Goal: Task Accomplishment & Management: Complete application form

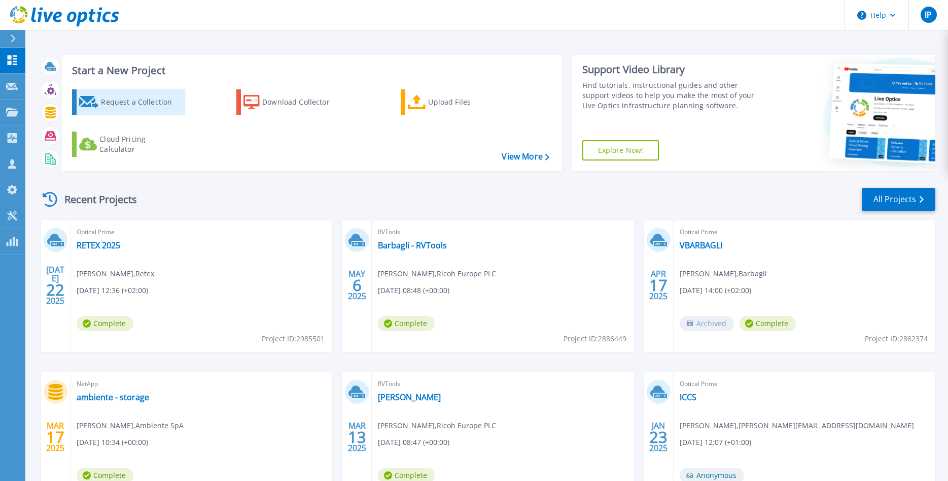
click at [119, 97] on div "Request a Collection" at bounding box center [141, 102] width 81 height 20
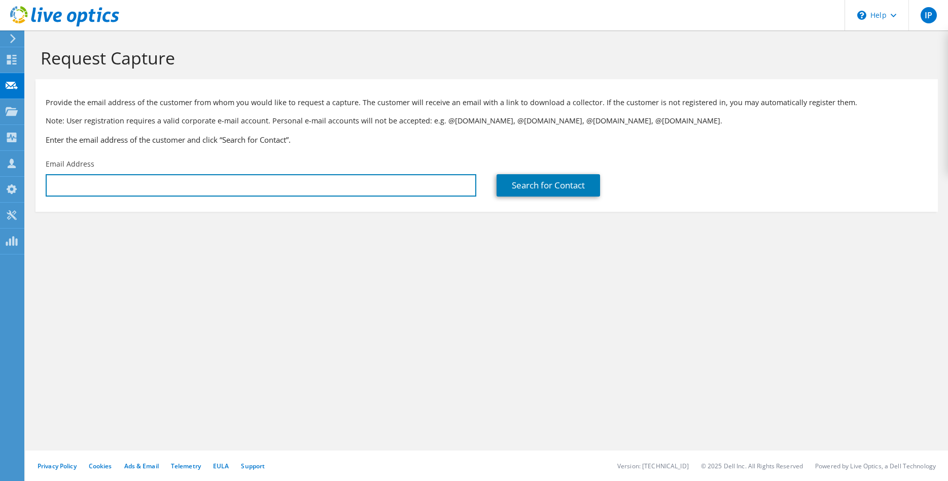
click at [118, 188] on input "text" at bounding box center [261, 185] width 431 height 22
paste input "marco_campoli@ratti.it"
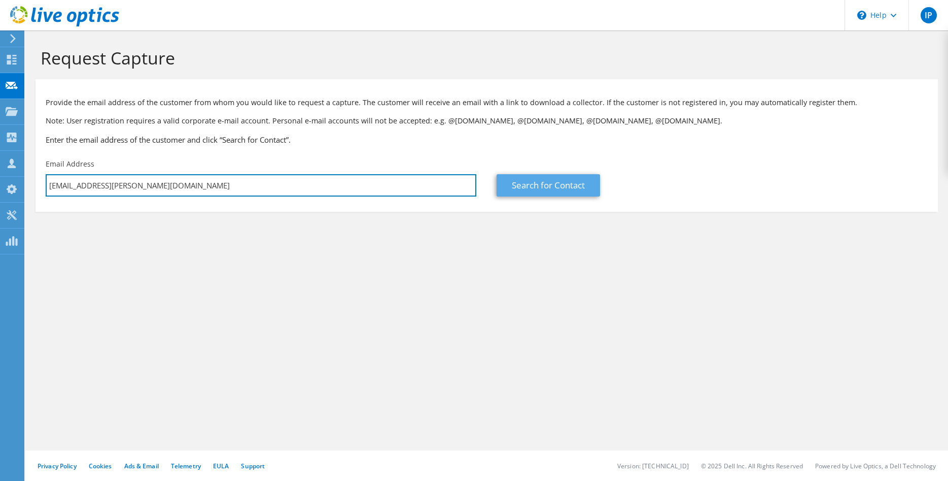
type input "marco_campoli@ratti.it"
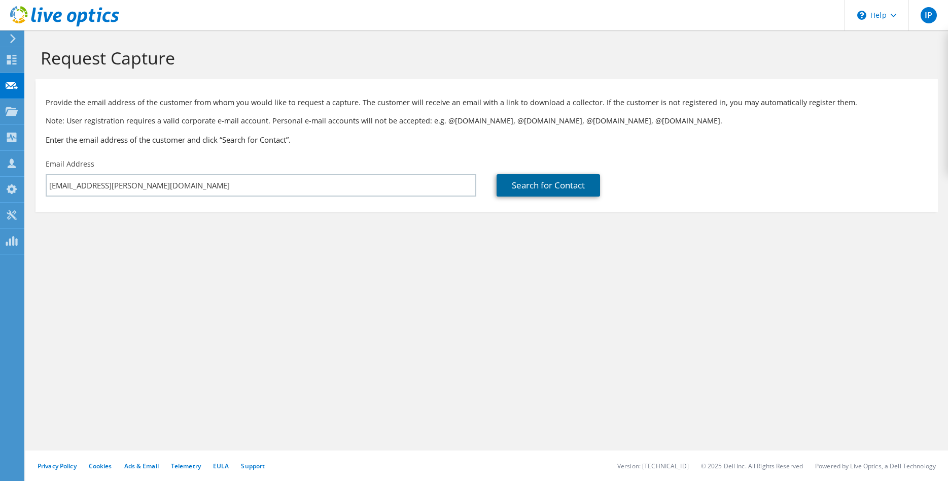
click at [536, 182] on link "Search for Contact" at bounding box center [549, 185] width 104 height 22
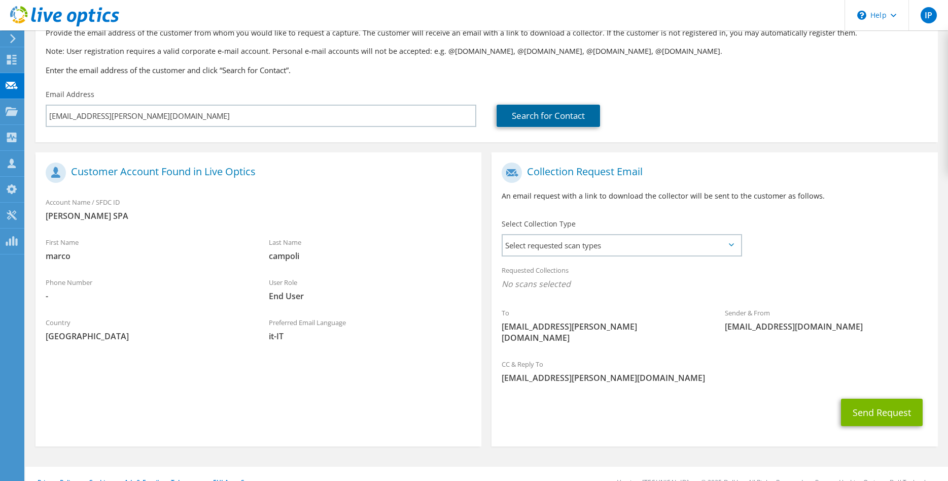
scroll to position [75, 0]
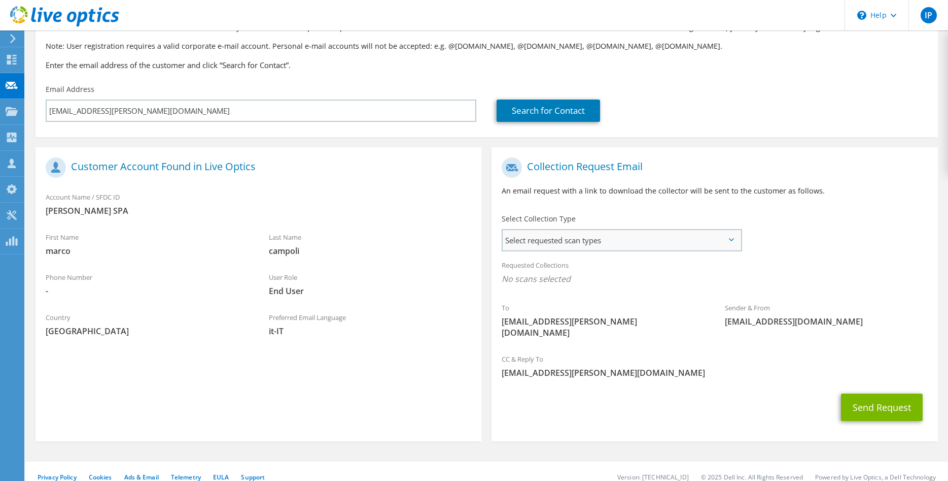
click at [663, 241] on span "Select requested scan types" at bounding box center [621, 240] width 237 height 20
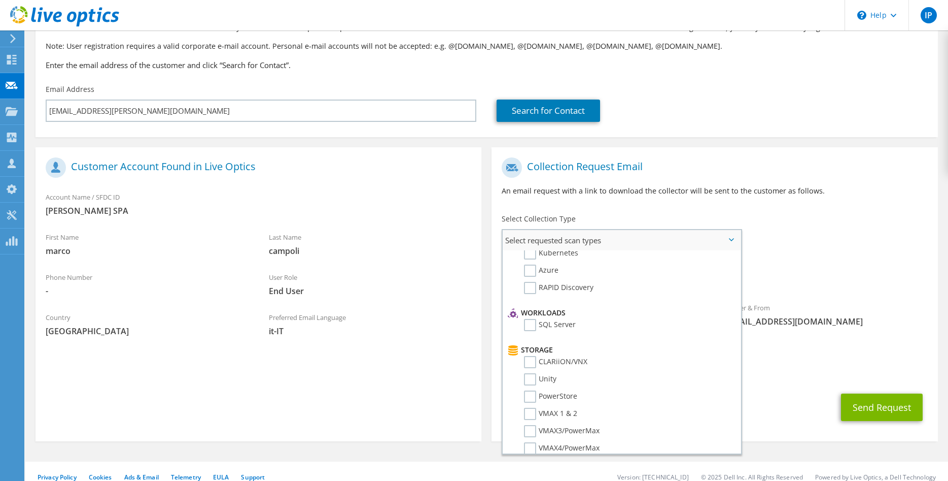
scroll to position [104, 0]
click at [531, 362] on label "Unity" at bounding box center [540, 362] width 32 height 12
click at [0, 0] on input "Unity" at bounding box center [0, 0] width 0 height 0
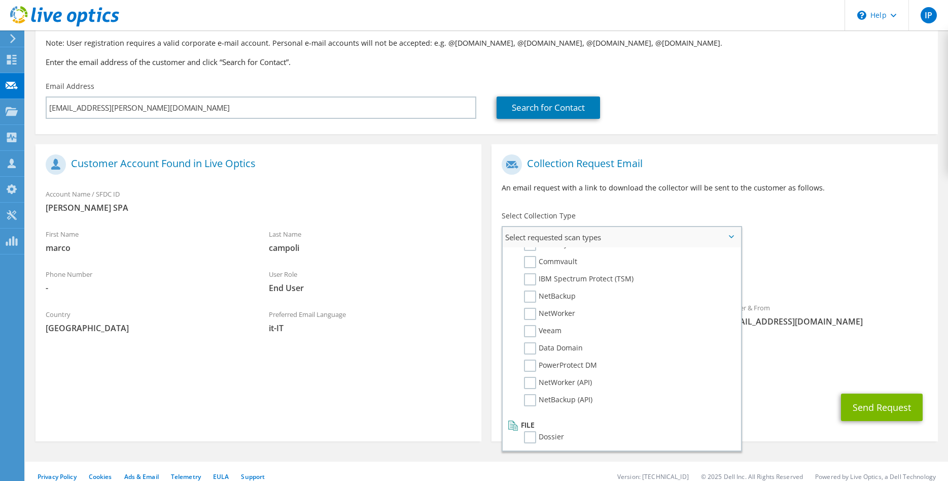
scroll to position [483, 0]
click at [514, 424] on icon at bounding box center [513, 422] width 11 height 10
click at [531, 435] on label "Dossier" at bounding box center [544, 434] width 40 height 12
click at [0, 0] on input "Dossier" at bounding box center [0, 0] width 0 height 0
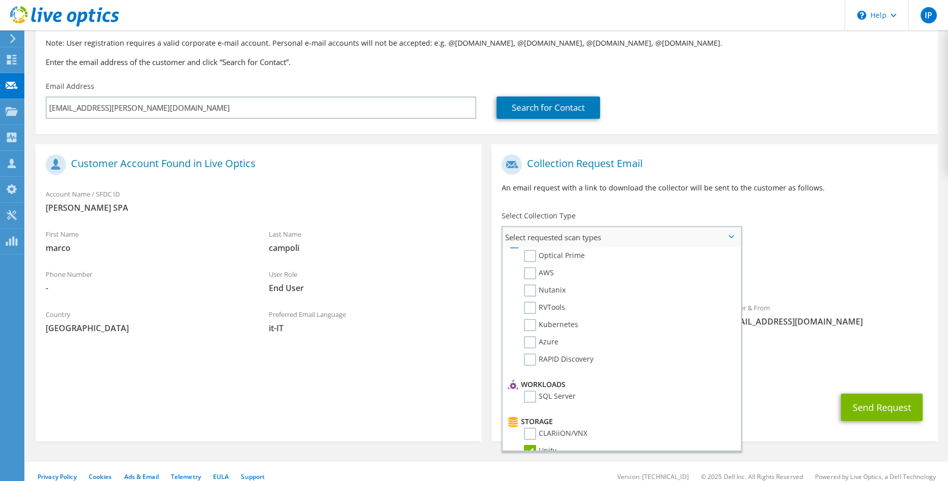
scroll to position [0, 0]
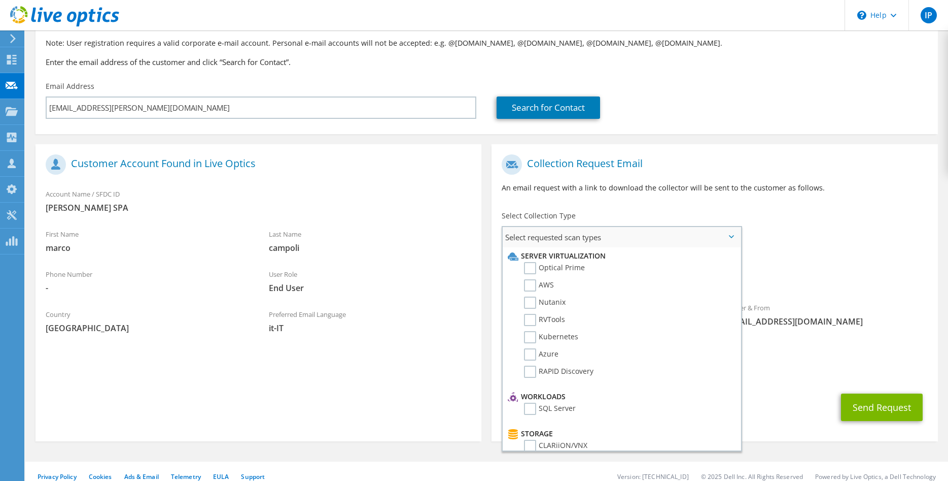
click at [735, 238] on span "Select requested scan types" at bounding box center [621, 237] width 237 height 20
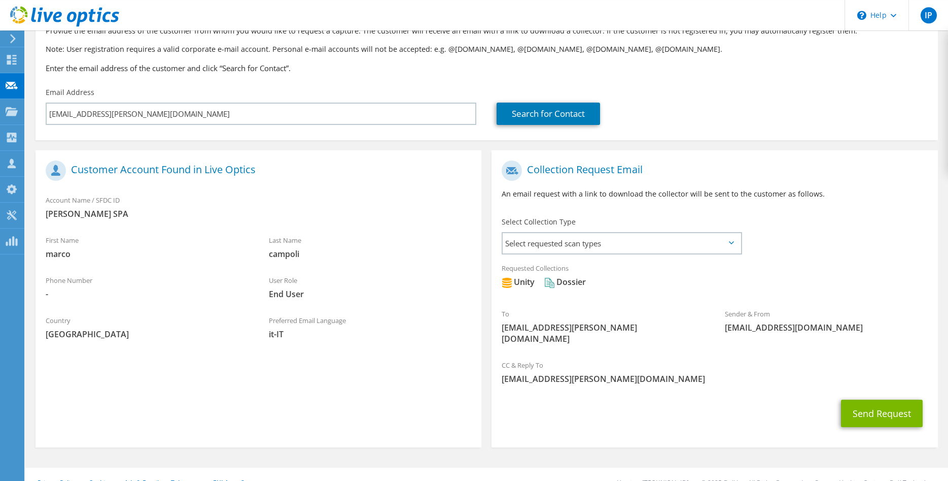
scroll to position [78, 0]
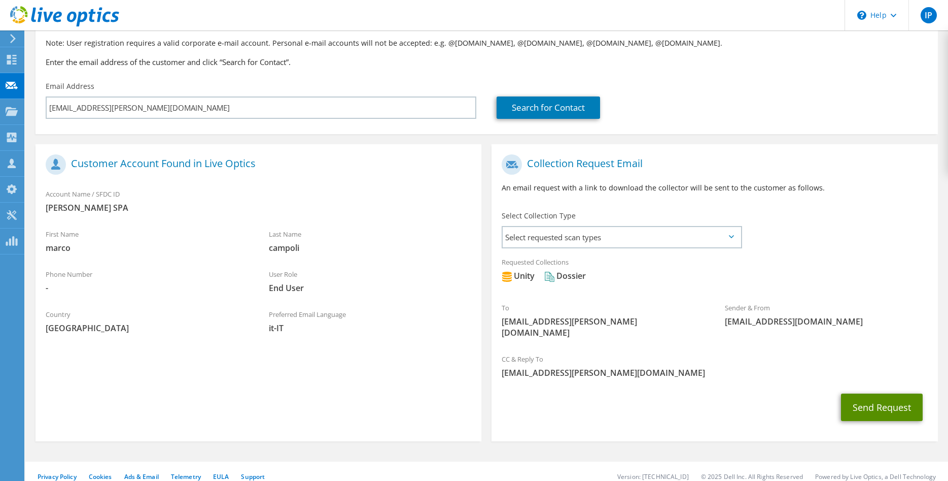
click at [884, 394] on button "Send Request" at bounding box center [882, 406] width 82 height 27
